Goal: Information Seeking & Learning: Find specific fact

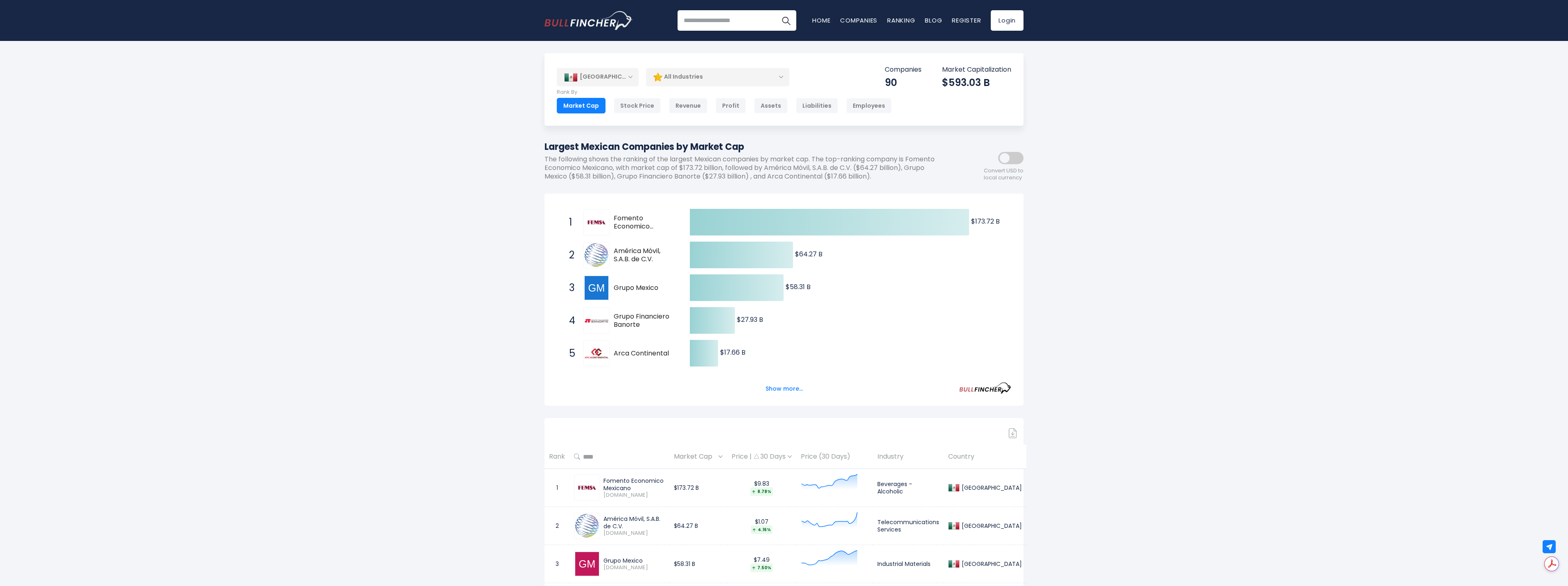
drag, startPoint x: 1175, startPoint y: 481, endPoint x: 1080, endPoint y: 521, distance: 103.1
drag, startPoint x: 1080, startPoint y: 521, endPoint x: 1045, endPoint y: 550, distance: 45.5
drag, startPoint x: 1045, startPoint y: 550, endPoint x: 1037, endPoint y: 560, distance: 12.8
drag, startPoint x: 1104, startPoint y: 557, endPoint x: 1230, endPoint y: 475, distance: 150.3
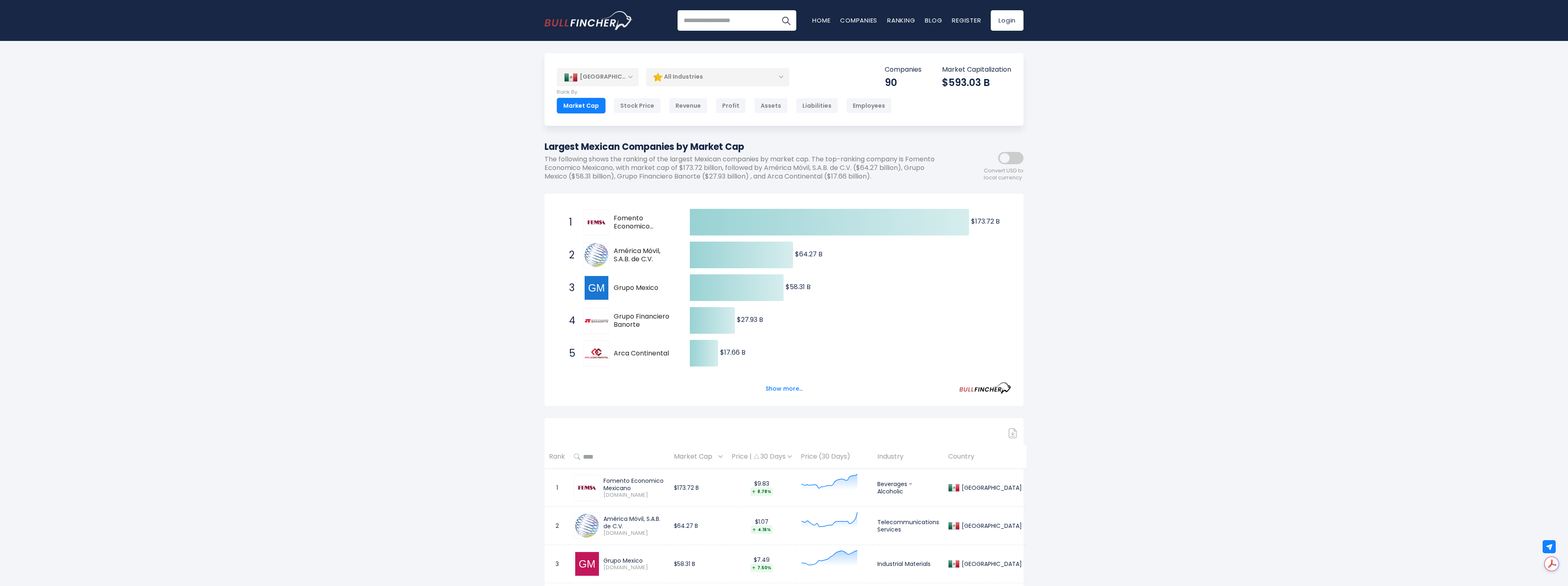
drag, startPoint x: 1144, startPoint y: 535, endPoint x: 1205, endPoint y: 454, distance: 101.4
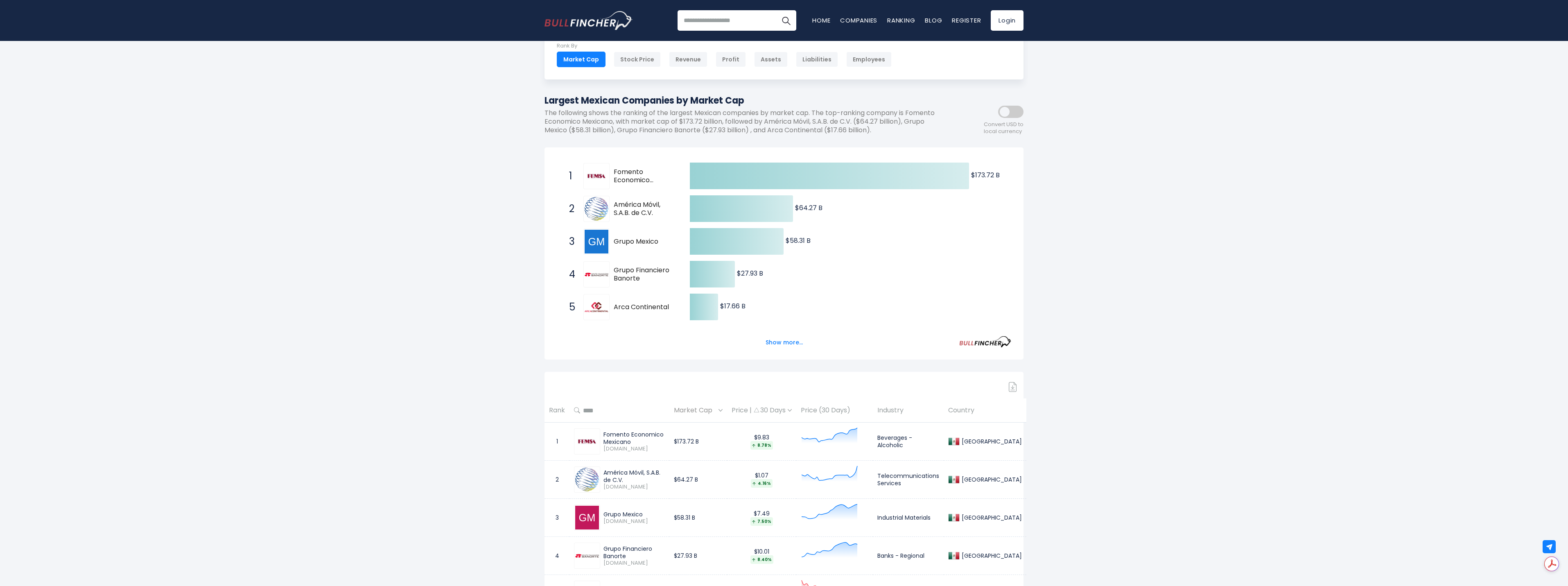
scroll to position [164, 0]
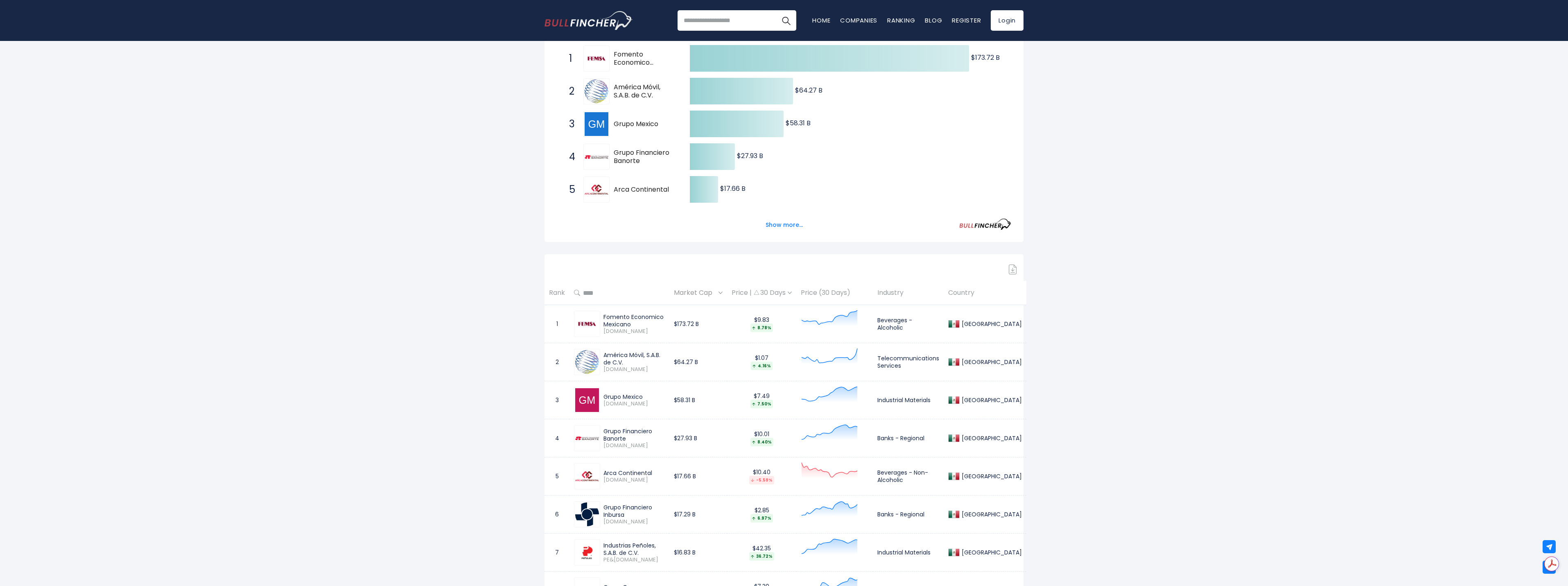
drag, startPoint x: 1180, startPoint y: 453, endPoint x: 1270, endPoint y: 344, distance: 141.4
drag, startPoint x: 1266, startPoint y: 348, endPoint x: 1138, endPoint y: 375, distance: 130.8
drag, startPoint x: 1138, startPoint y: 375, endPoint x: 1377, endPoint y: 314, distance: 246.7
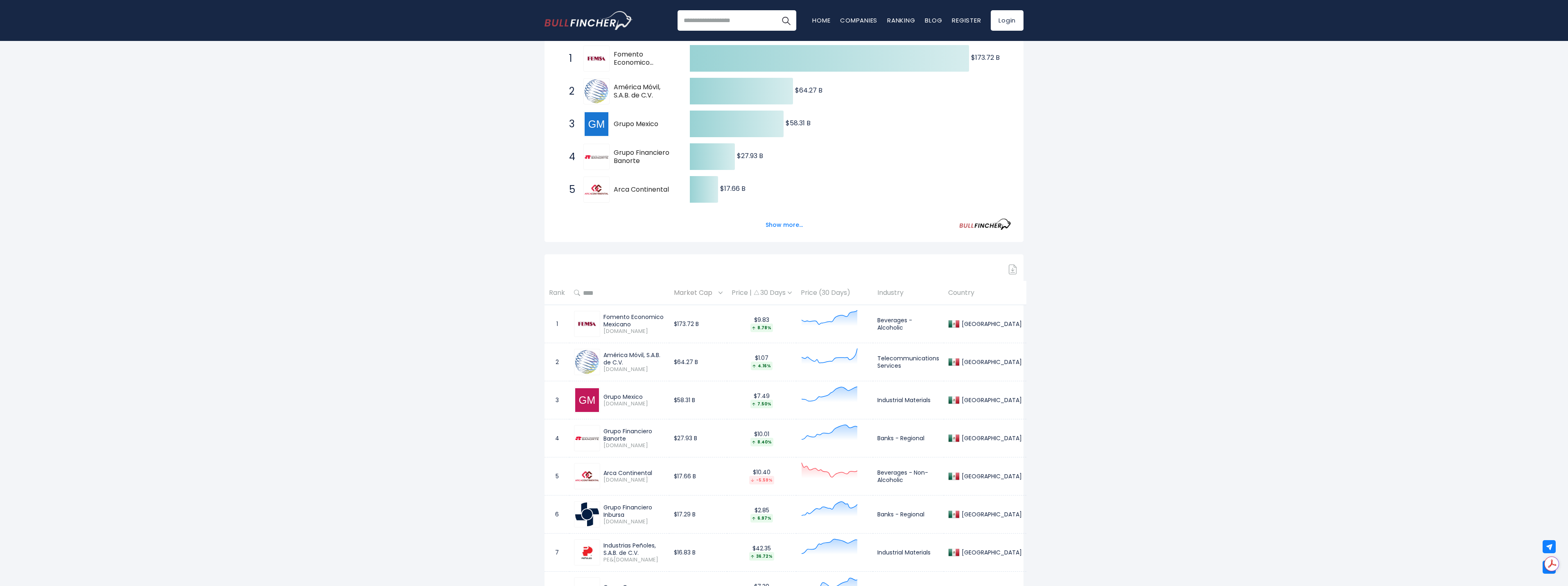
drag, startPoint x: 1377, startPoint y: 314, endPoint x: 982, endPoint y: 441, distance: 414.9
click at [982, 441] on td "[GEOGRAPHIC_DATA]" at bounding box center [985, 439] width 83 height 38
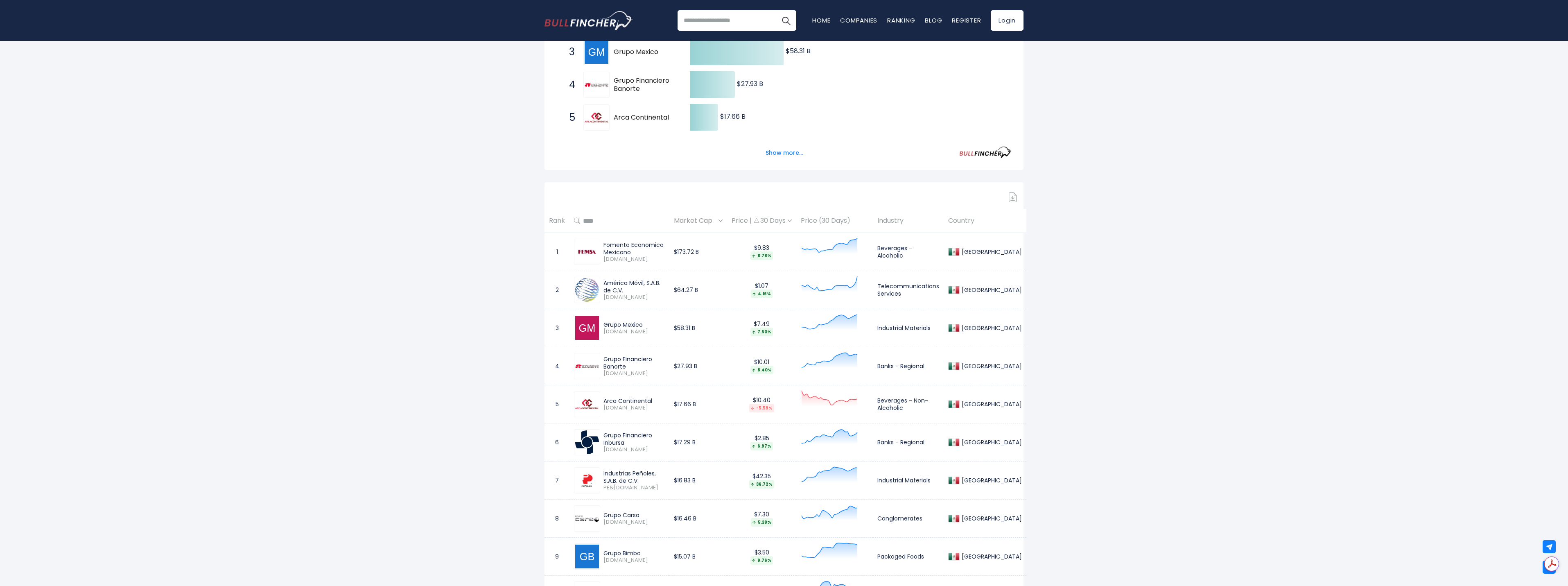
scroll to position [369, 0]
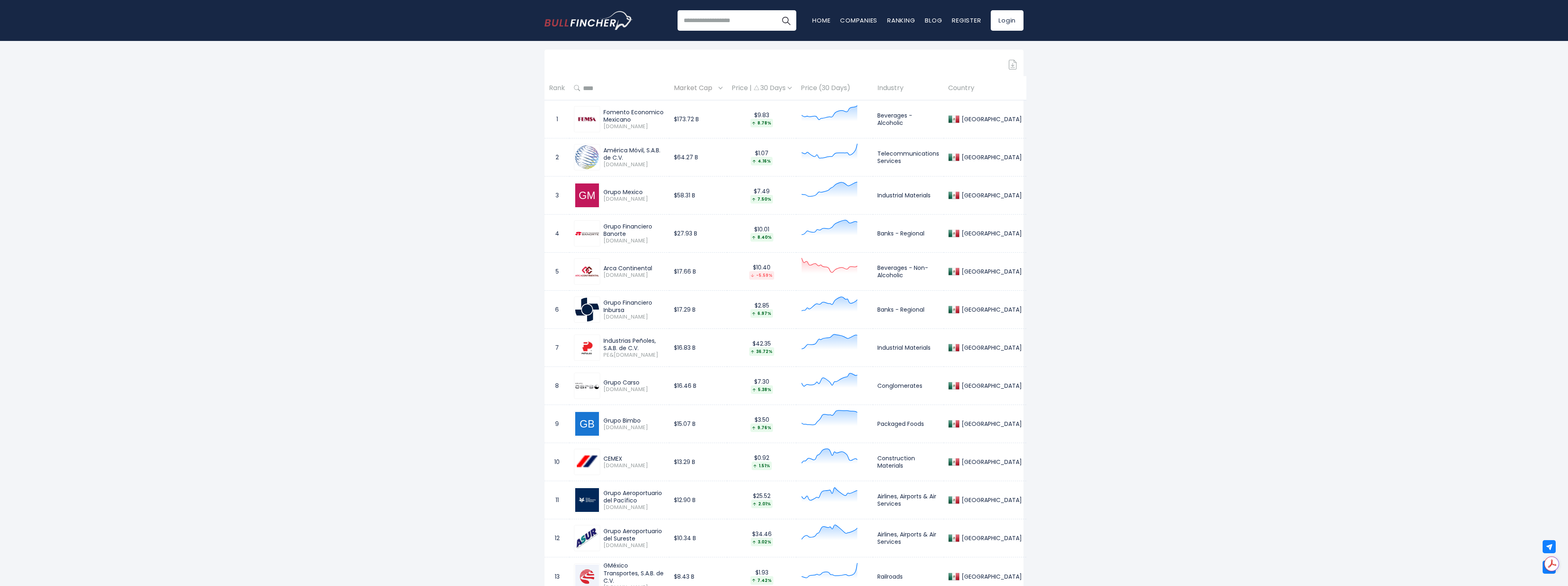
drag, startPoint x: 1235, startPoint y: 496, endPoint x: 1300, endPoint y: 442, distance: 84.5
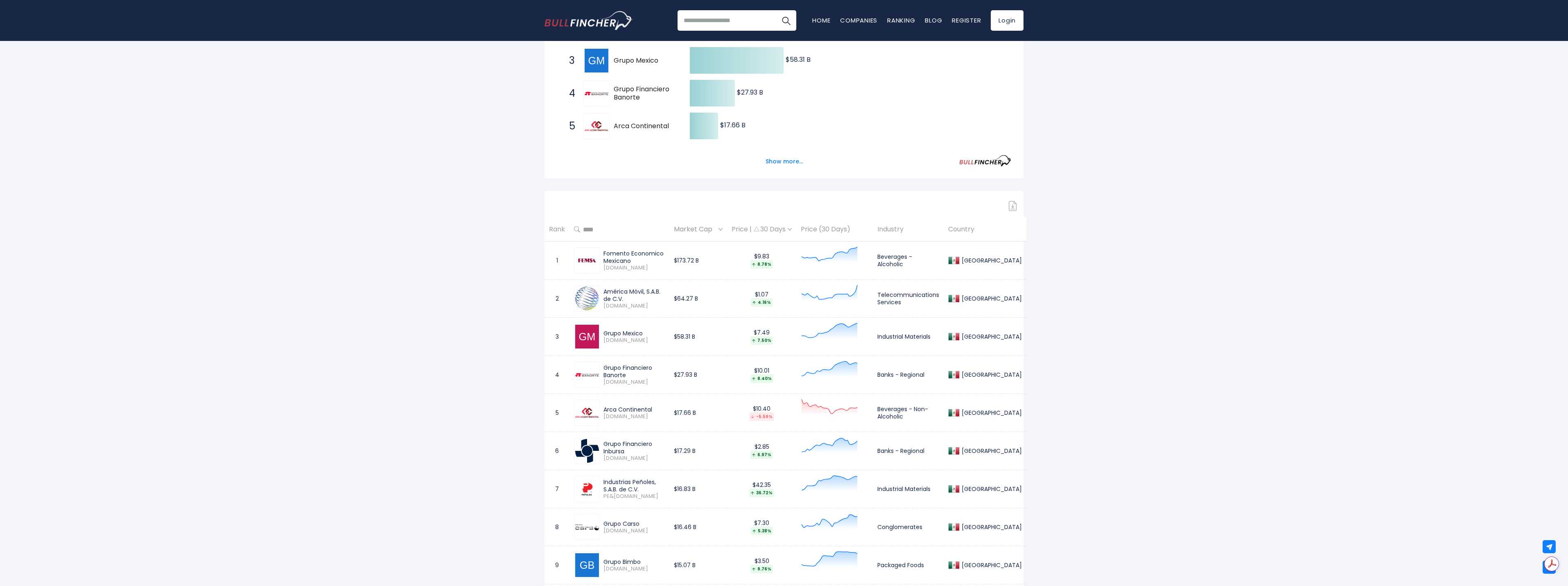
scroll to position [287, 0]
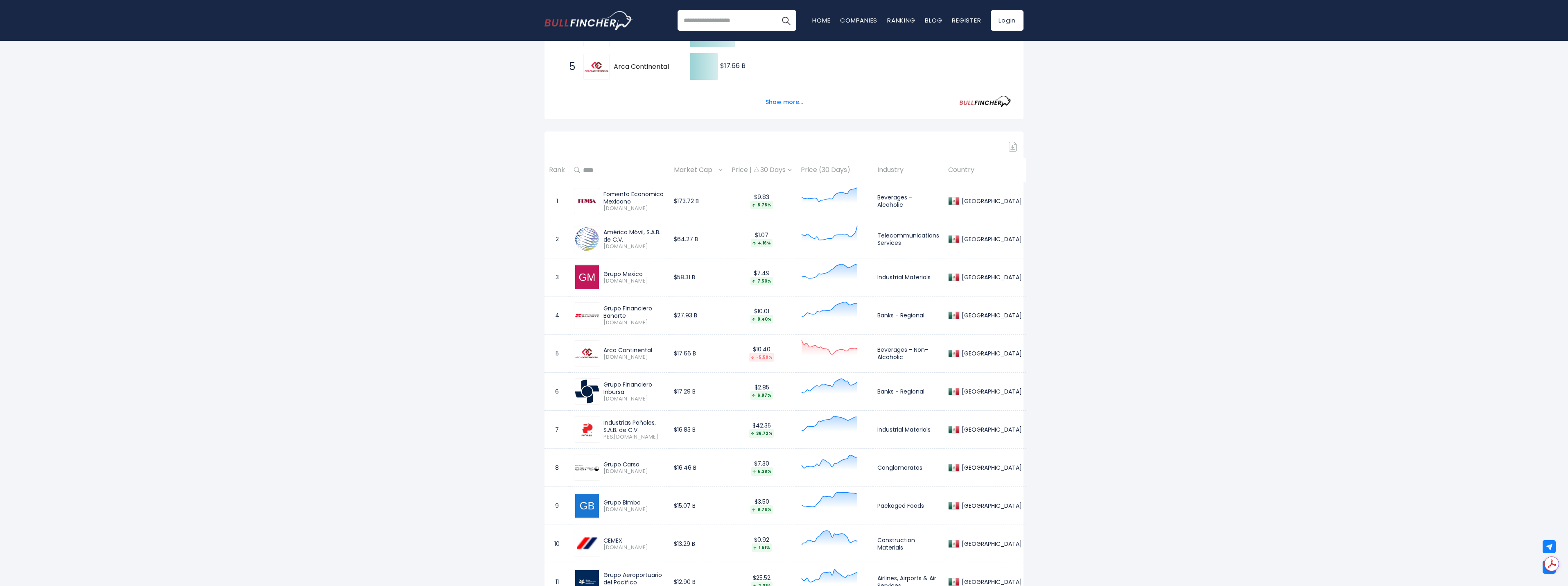
click at [709, 201] on td "$173.72 B" at bounding box center [698, 201] width 58 height 38
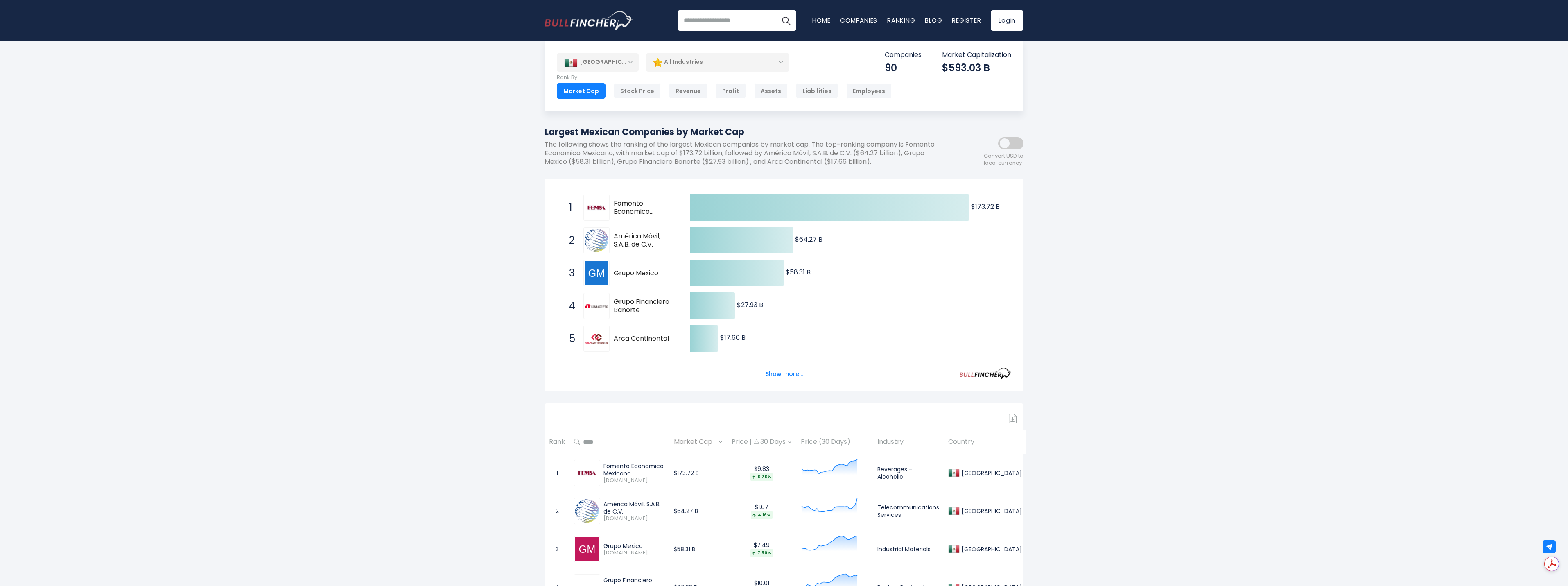
scroll to position [0, 0]
